Goal: Find specific fact: Find specific fact

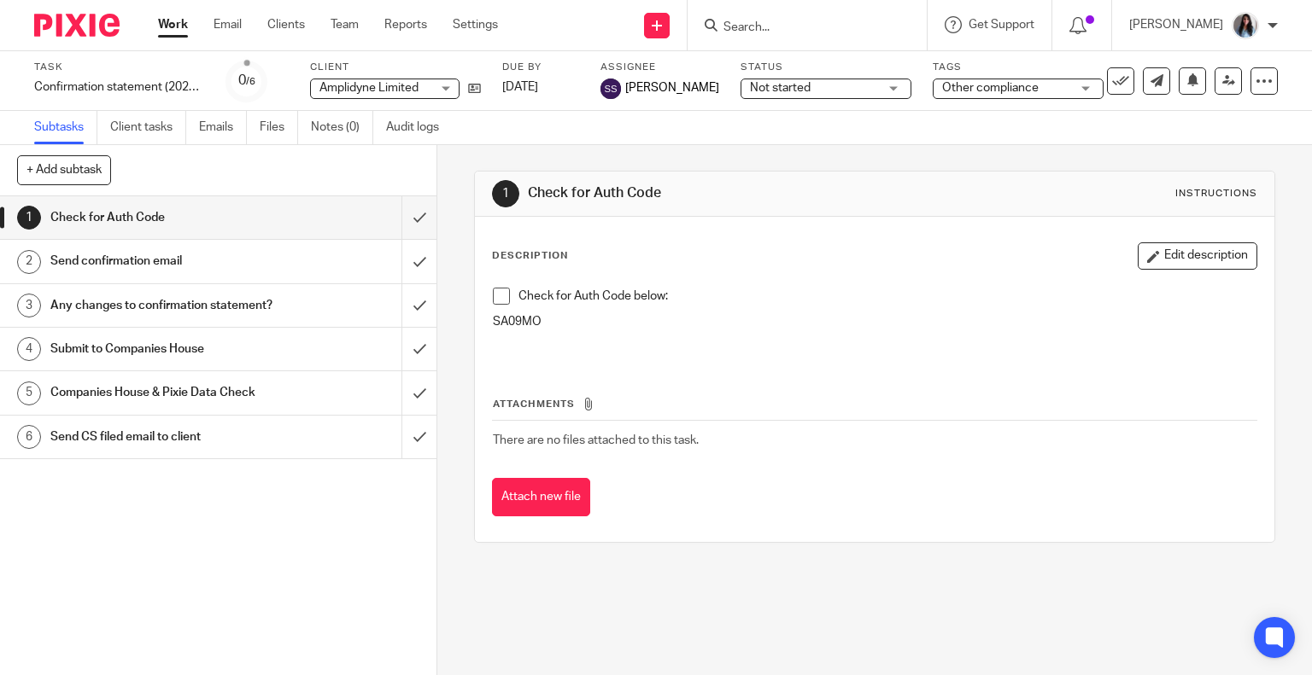
click at [835, 30] on input "Search" at bounding box center [799, 27] width 154 height 15
type input "cask"
click at [807, 68] on link at bounding box center [824, 67] width 212 height 26
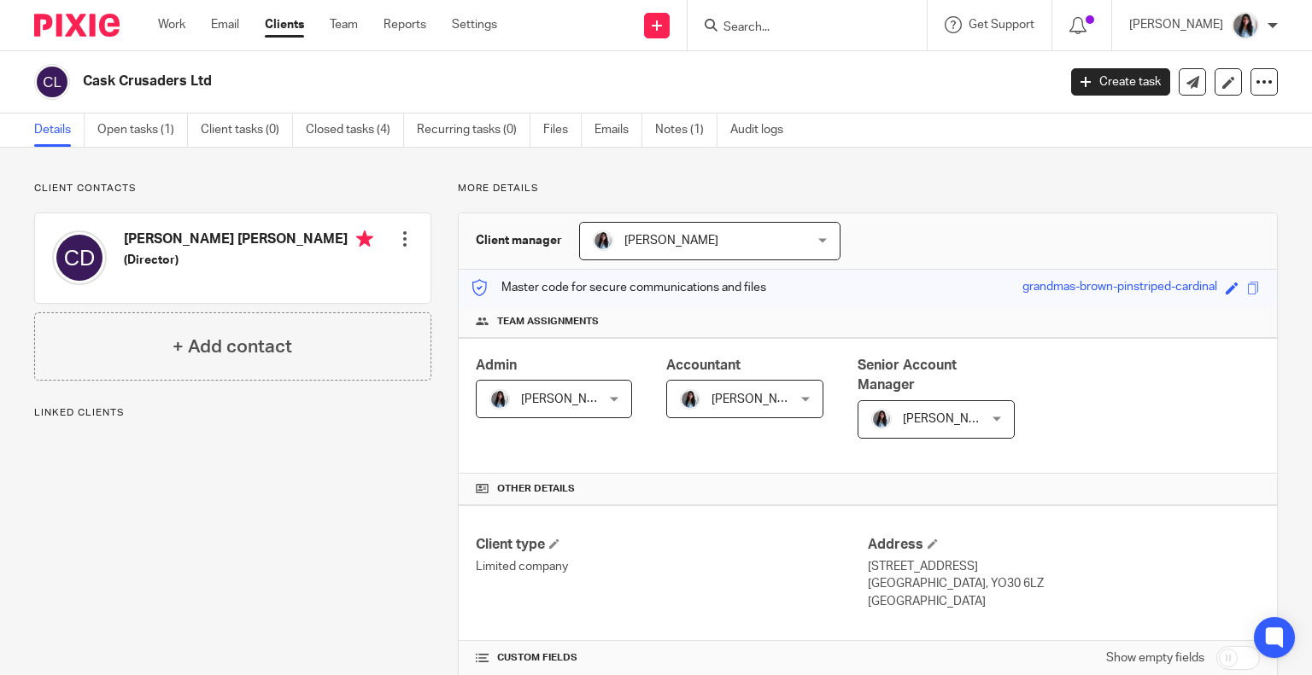
scroll to position [663, 0]
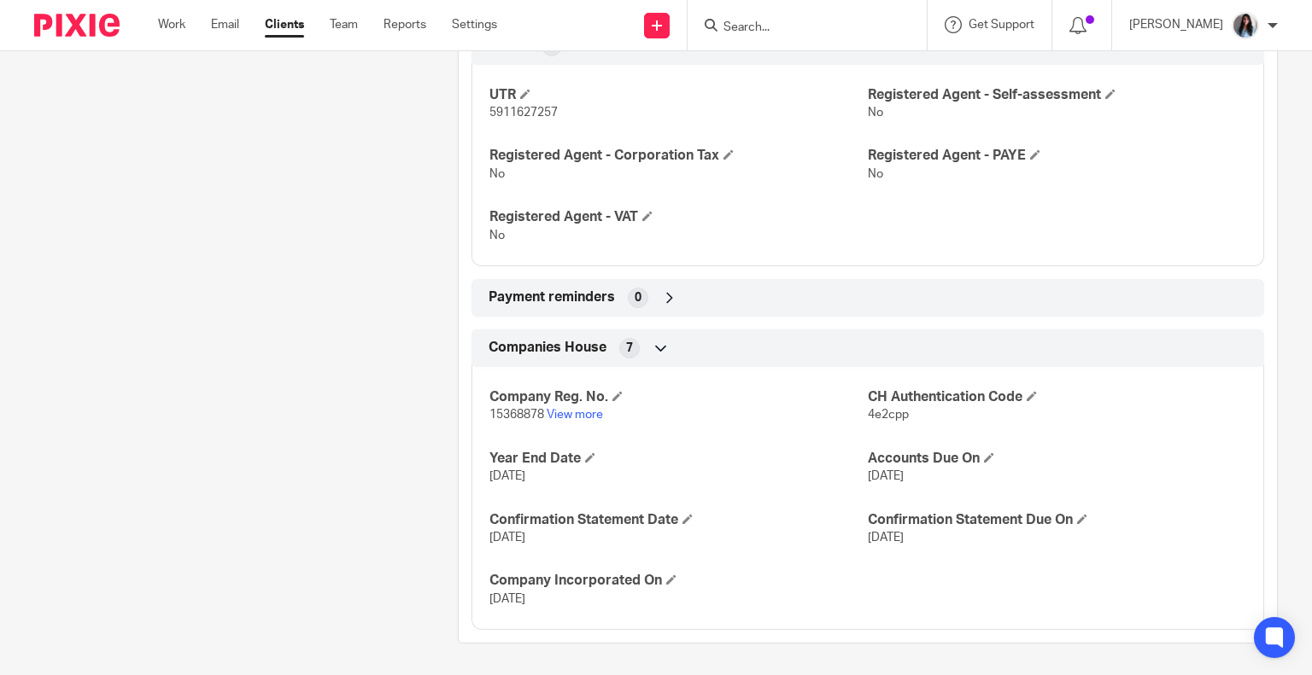
click at [879, 409] on span "4e2cpp" at bounding box center [888, 415] width 41 height 12
copy span "4e2cpp"
